Goal: Transaction & Acquisition: Obtain resource

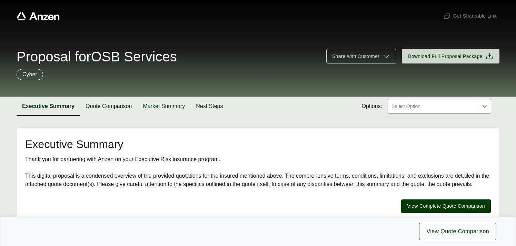
click at [86, 56] on span "Proposal for OSB Services" at bounding box center [97, 57] width 160 height 14
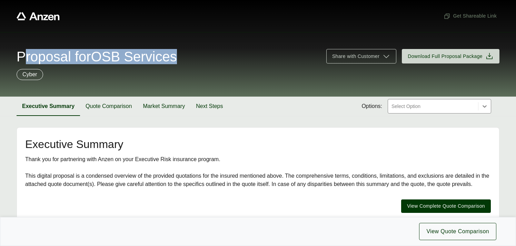
copy span "Proposal for OSB Services"
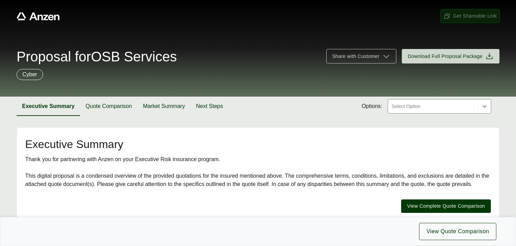
click at [458, 16] on span "Get Shareable Link" at bounding box center [470, 15] width 53 height 7
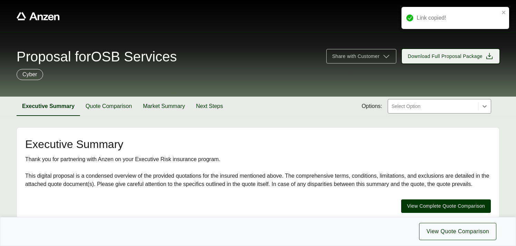
click at [452, 59] on span "Download Full Proposal Package" at bounding box center [445, 56] width 75 height 7
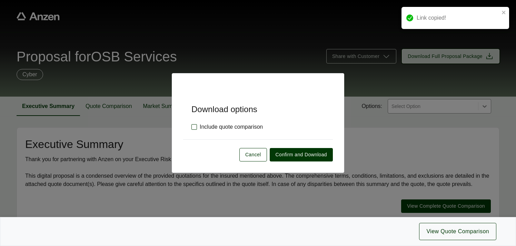
click at [194, 127] on label "Include quote comparison" at bounding box center [227, 127] width 71 height 8
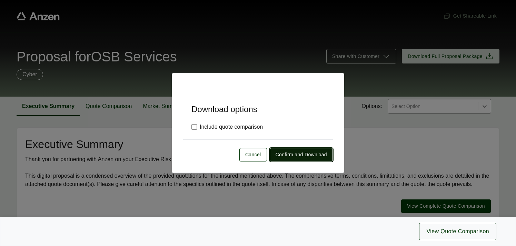
click at [290, 153] on span "Confirm and Download" at bounding box center [301, 154] width 51 height 7
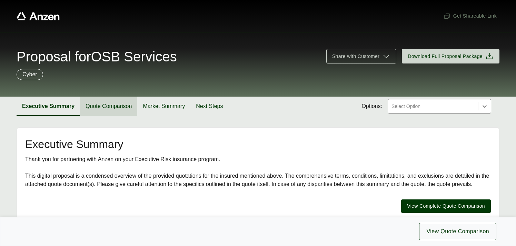
click at [111, 107] on button "Quote Comparison" at bounding box center [108, 106] width 57 height 19
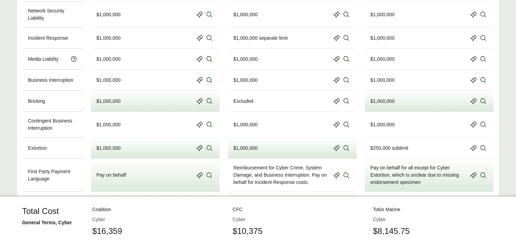
scroll to position [542, 0]
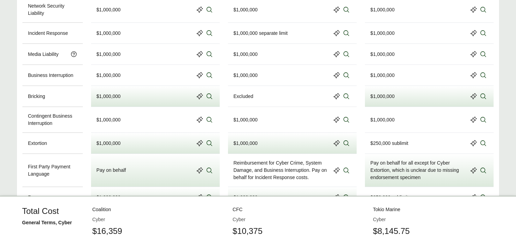
click at [267, 129] on div "$1,000,000" at bounding box center [292, 120] width 129 height 26
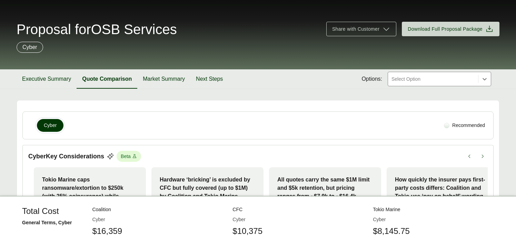
scroll to position [0, 0]
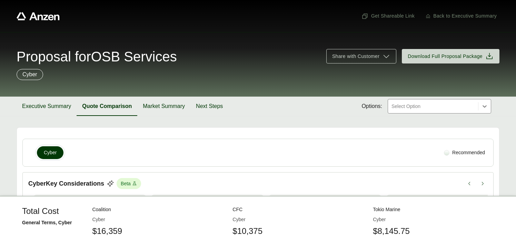
click at [60, 55] on span "Proposal for OSB Services" at bounding box center [97, 57] width 160 height 14
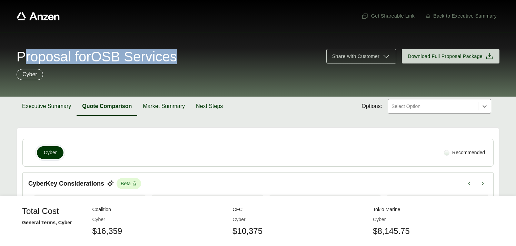
copy span "Proposal for OSB Services"
